Goal: Communication & Community: Ask a question

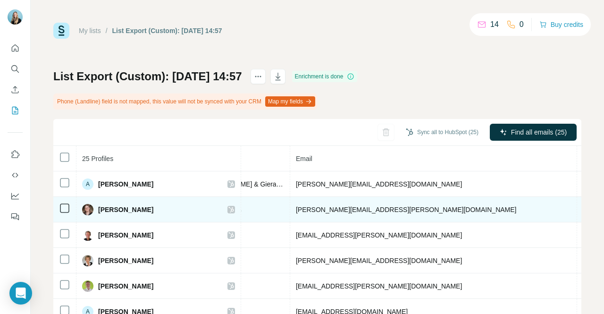
scroll to position [0, 329]
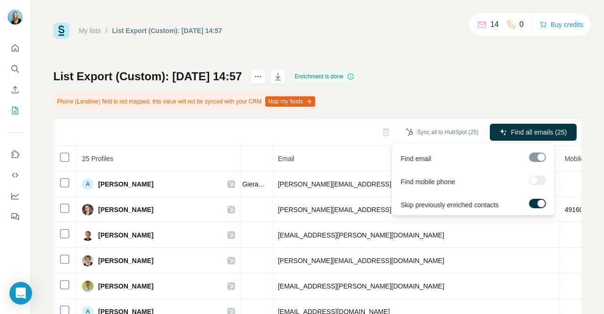
click at [533, 179] on div at bounding box center [537, 180] width 17 height 9
click at [538, 183] on div at bounding box center [537, 180] width 17 height 9
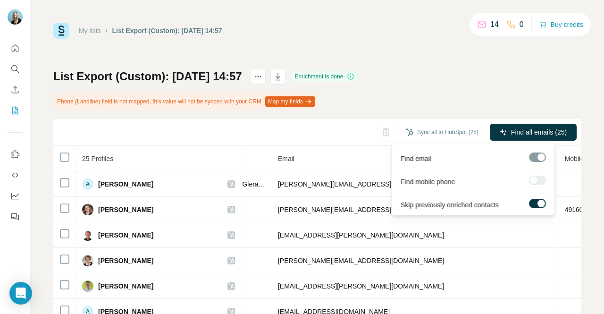
click at [538, 183] on div at bounding box center [537, 180] width 17 height 9
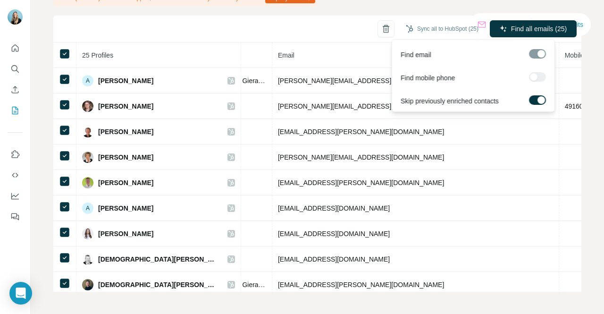
click at [535, 77] on div at bounding box center [537, 76] width 17 height 9
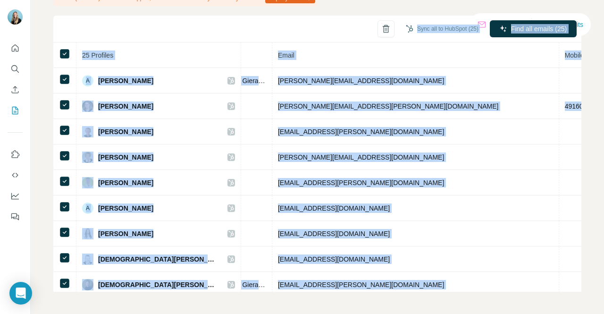
drag, startPoint x: 535, startPoint y: 77, endPoint x: 278, endPoint y: 38, distance: 260.2
click at [278, 38] on body "My lists / List Export (Custom): [DATE] 14:57 14 0 Buy credits List Export (Cus…" at bounding box center [302, 157] width 604 height 314
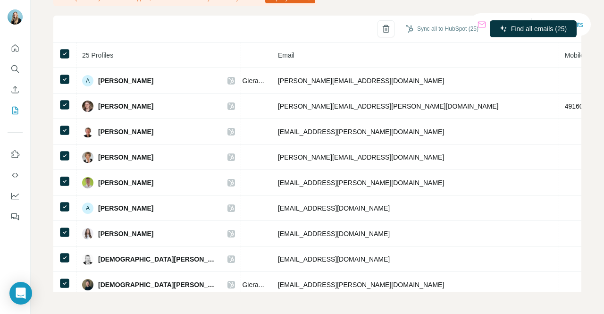
click at [300, 20] on div "Sync all to HubSpot (25) Find all emails (25)" at bounding box center [317, 29] width 528 height 27
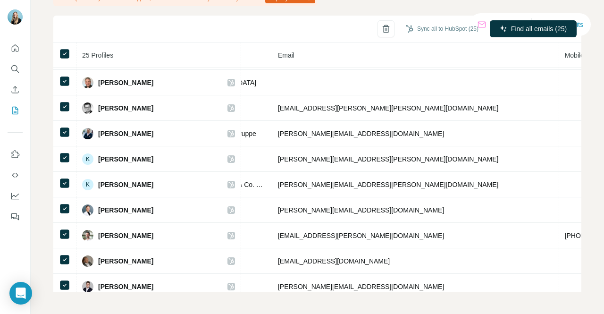
scroll to position [418, 329]
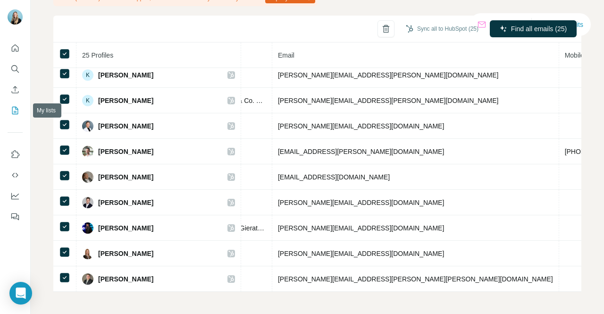
click at [15, 110] on icon "My lists" at bounding box center [14, 110] width 9 height 9
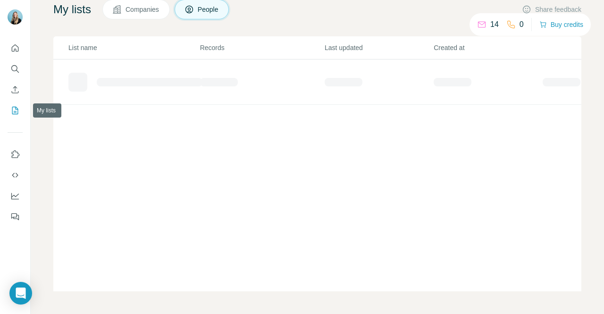
scroll to position [69, 0]
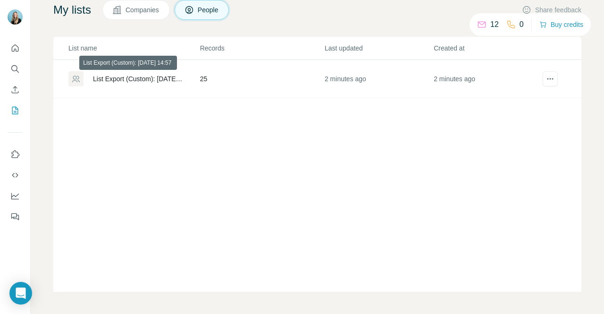
click at [118, 79] on div "List Export (Custom): [DATE] 14:57" at bounding box center [138, 78] width 91 height 9
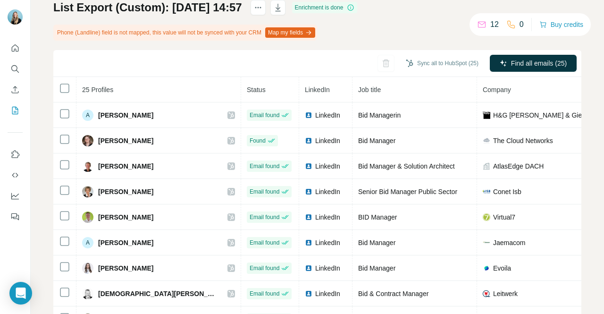
click at [221, 8] on h1 "List Export (Custom): [DATE] 14:57" at bounding box center [147, 7] width 189 height 15
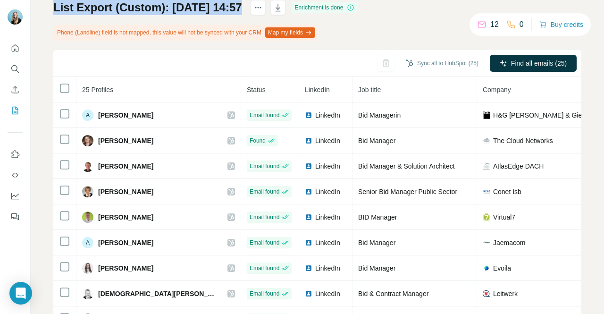
click at [221, 8] on h1 "List Export (Custom): [DATE] 14:57" at bounding box center [147, 7] width 189 height 15
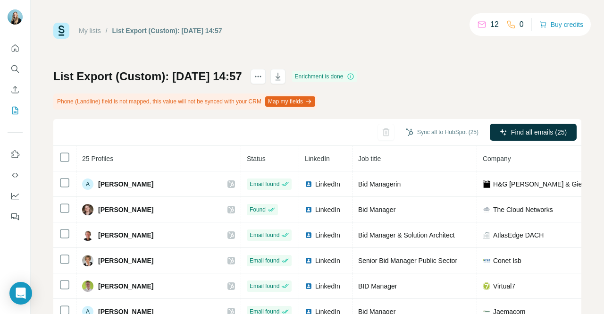
click at [393, 48] on div "My lists / List Export (Custom): [DATE] 14:57 12 0 Buy credits List Export (Cus…" at bounding box center [317, 209] width 528 height 372
click at [443, 129] on button "Sync all to HubSpot (25)" at bounding box center [442, 132] width 86 height 14
click at [431, 133] on button "Sync all to HubSpot (25)" at bounding box center [442, 132] width 86 height 14
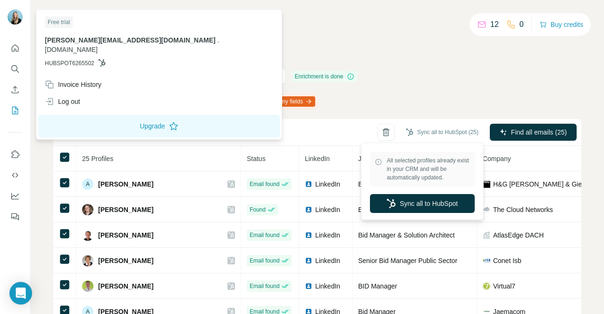
click at [16, 12] on img at bounding box center [15, 16] width 15 height 15
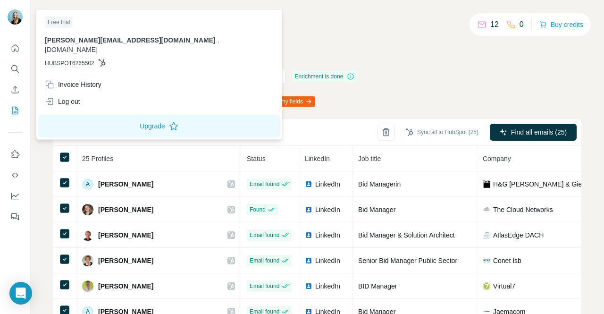
click at [16, 12] on img at bounding box center [15, 16] width 15 height 15
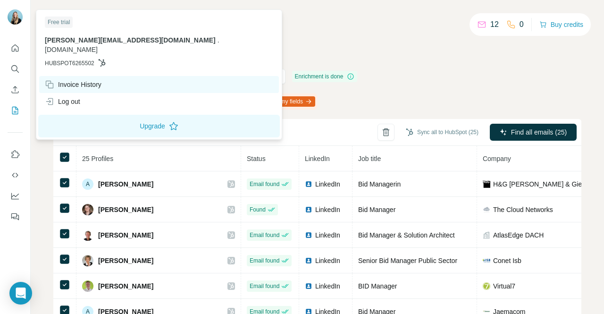
click at [78, 80] on div "Invoice History" at bounding box center [73, 84] width 57 height 9
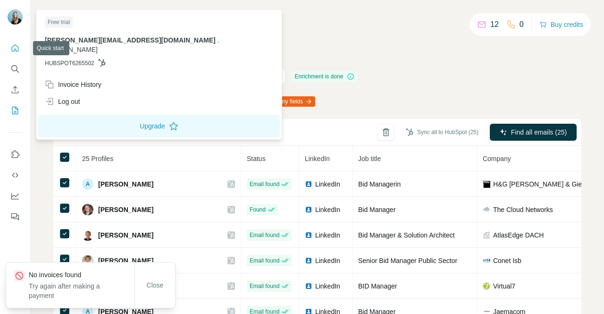
click at [13, 50] on icon "Quick start" at bounding box center [14, 47] width 9 height 9
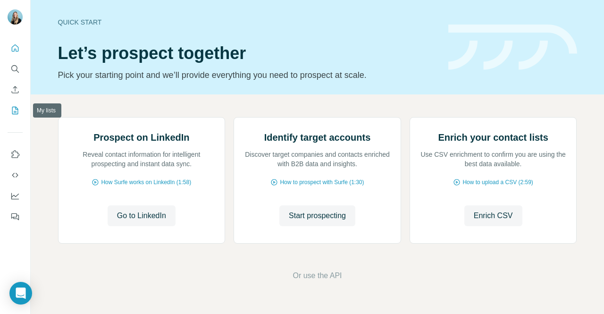
click at [17, 113] on icon "My lists" at bounding box center [14, 110] width 9 height 9
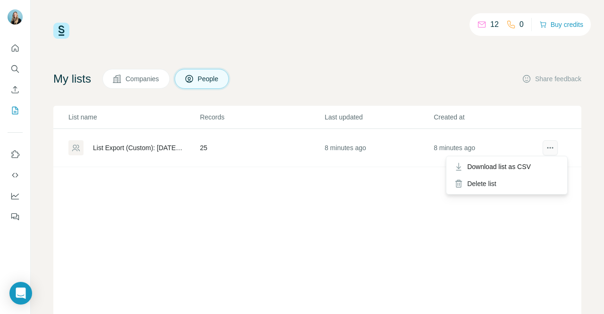
click at [546, 145] on icon "actions" at bounding box center [550, 147] width 9 height 9
click at [141, 143] on div "List Export (Custom): [DATE] 14:57" at bounding box center [138, 147] width 91 height 9
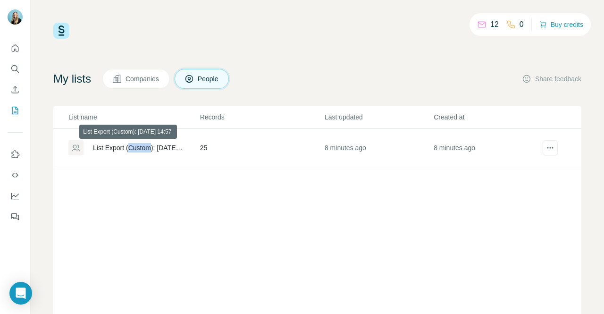
click at [141, 143] on div "List Export (Custom): [DATE] 14:57" at bounding box center [138, 147] width 91 height 9
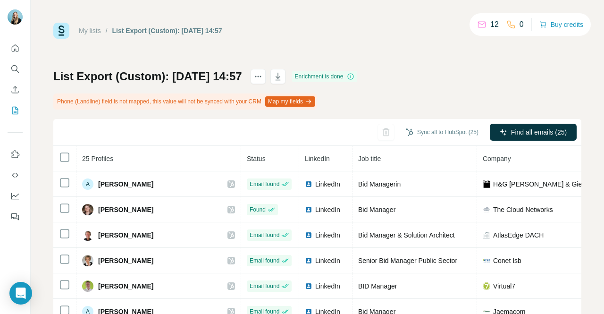
click at [141, 143] on div "Sync all to HubSpot (25) Find all emails (25)" at bounding box center [317, 132] width 528 height 27
click at [186, 69] on h1 "List Export (Custom): [DATE] 14:57" at bounding box center [147, 76] width 189 height 15
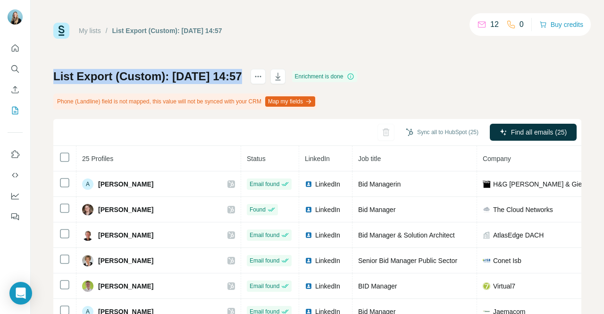
click at [186, 69] on h1 "List Export (Custom): [DATE] 14:57" at bounding box center [147, 76] width 189 height 15
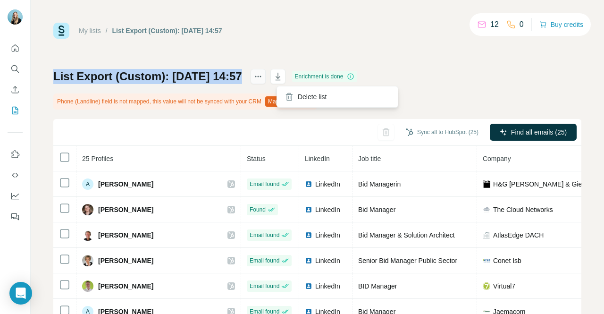
click at [263, 78] on icon "actions" at bounding box center [257, 76] width 9 height 9
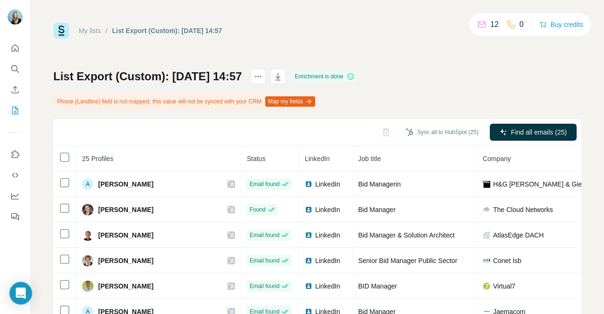
click at [274, 29] on div "My lists / List Export (Custom): [DATE] 14:57 12 0 Buy credits" at bounding box center [317, 31] width 528 height 16
click at [27, 304] on body "My lists / List Export (Custom): [DATE] 14:57 12 0 Buy credits List Export (Cus…" at bounding box center [302, 157] width 604 height 314
click at [25, 288] on icon "Open Intercom Messenger" at bounding box center [21, 293] width 12 height 12
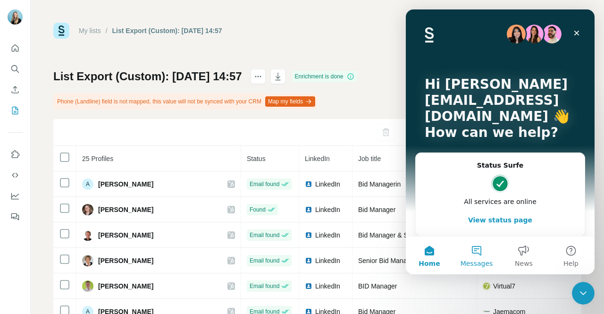
click at [479, 249] on button "Messages" at bounding box center [476, 255] width 47 height 38
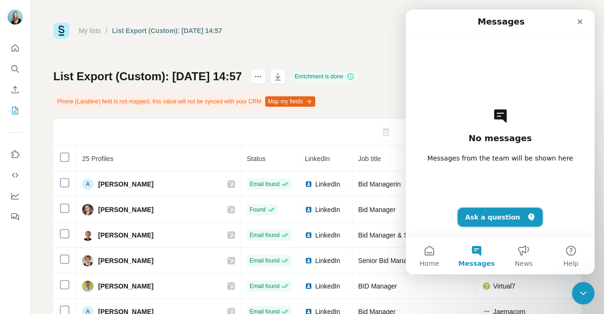
click at [482, 222] on button "Ask a question" at bounding box center [500, 217] width 85 height 19
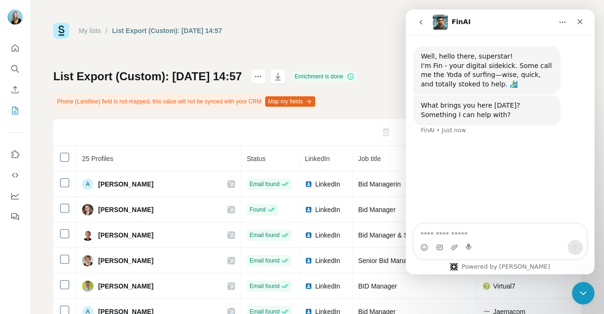
click at [456, 229] on textarea "Ask a question…" at bounding box center [500, 232] width 173 height 16
type textarea "**********"
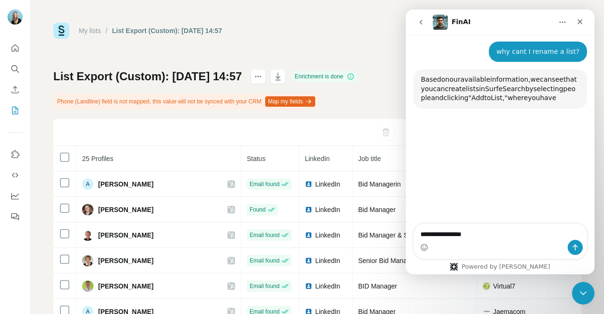
scroll to position [100, 0]
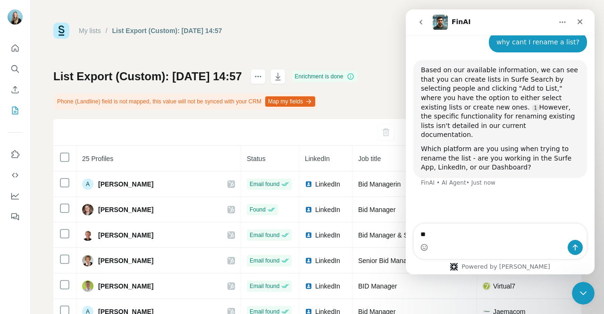
type textarea "*"
type textarea "******"
